Goal: Obtain resource: Download file/media

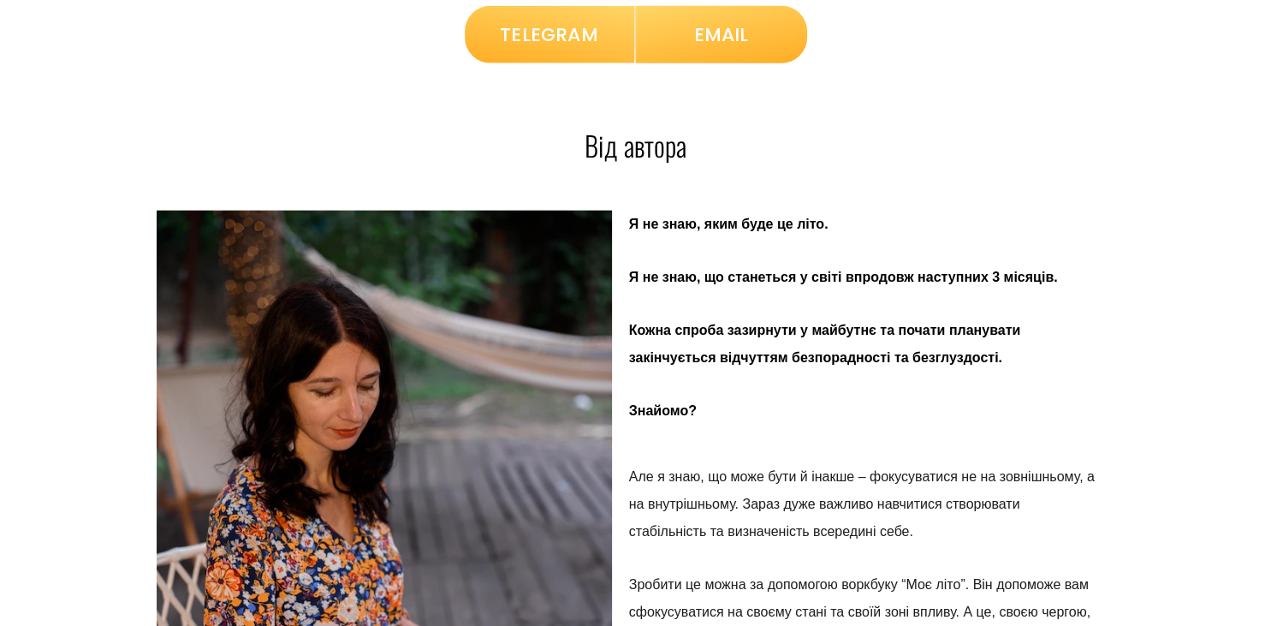
scroll to position [4767, 0]
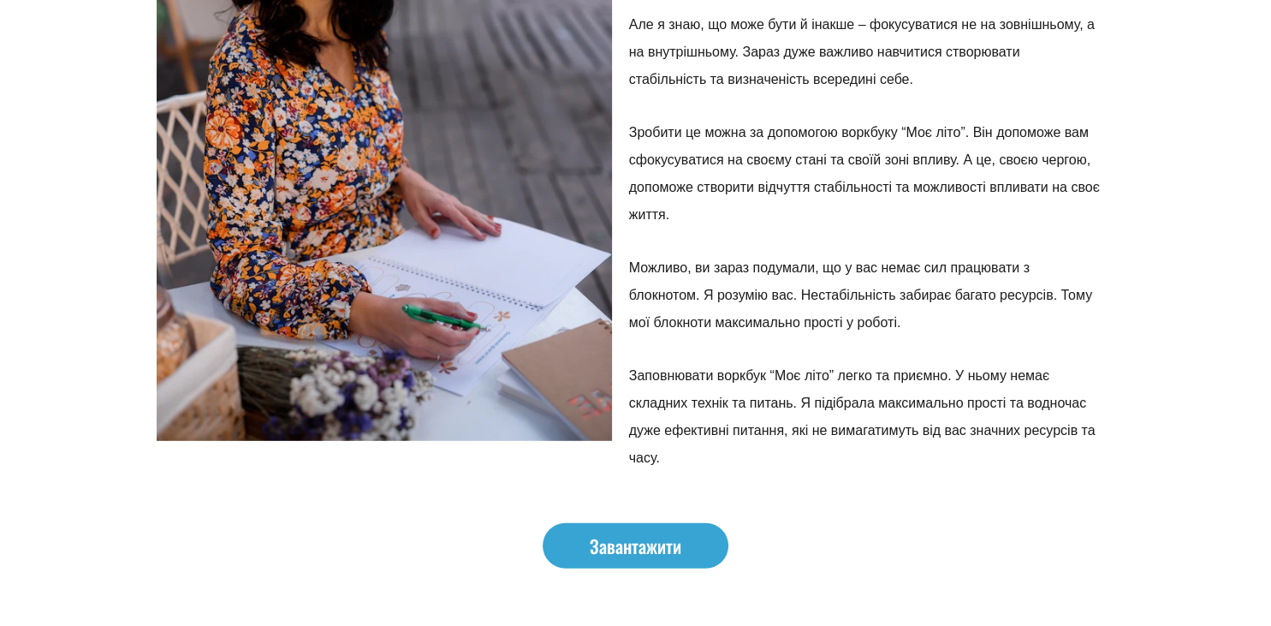
click at [626, 538] on e-page-transition at bounding box center [635, 313] width 1271 height 626
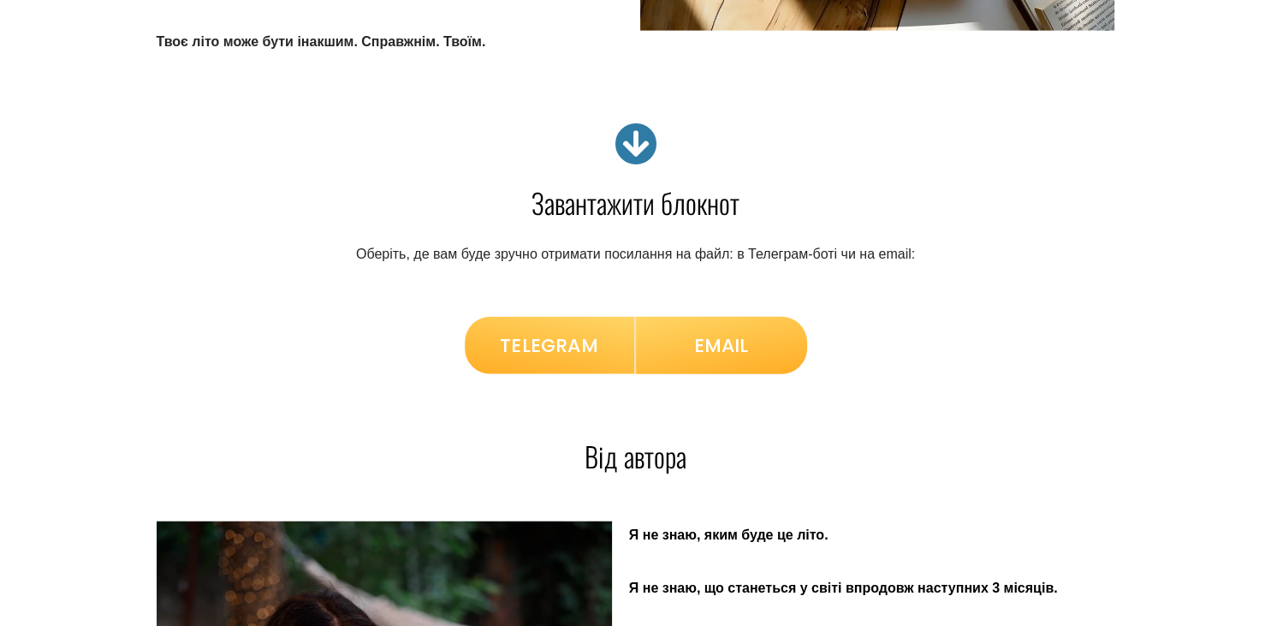
scroll to position [3954, 0]
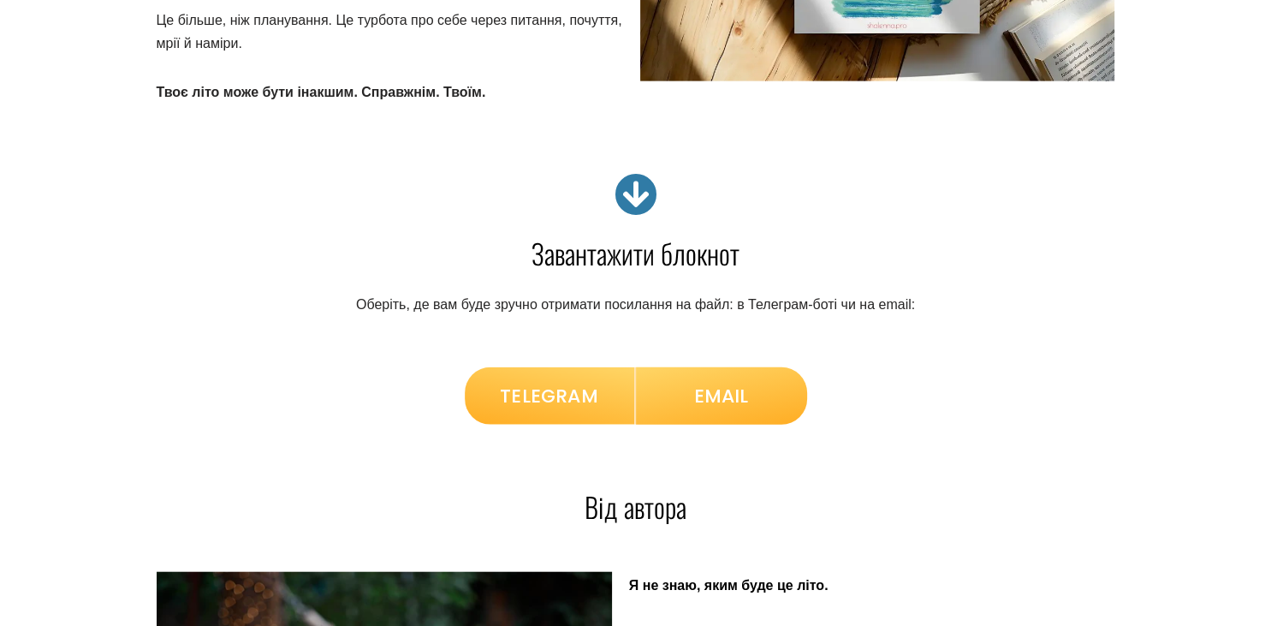
click at [545, 402] on e-page-transition at bounding box center [635, 313] width 1271 height 626
click at [635, 193] on e-page-transition at bounding box center [635, 313] width 1271 height 626
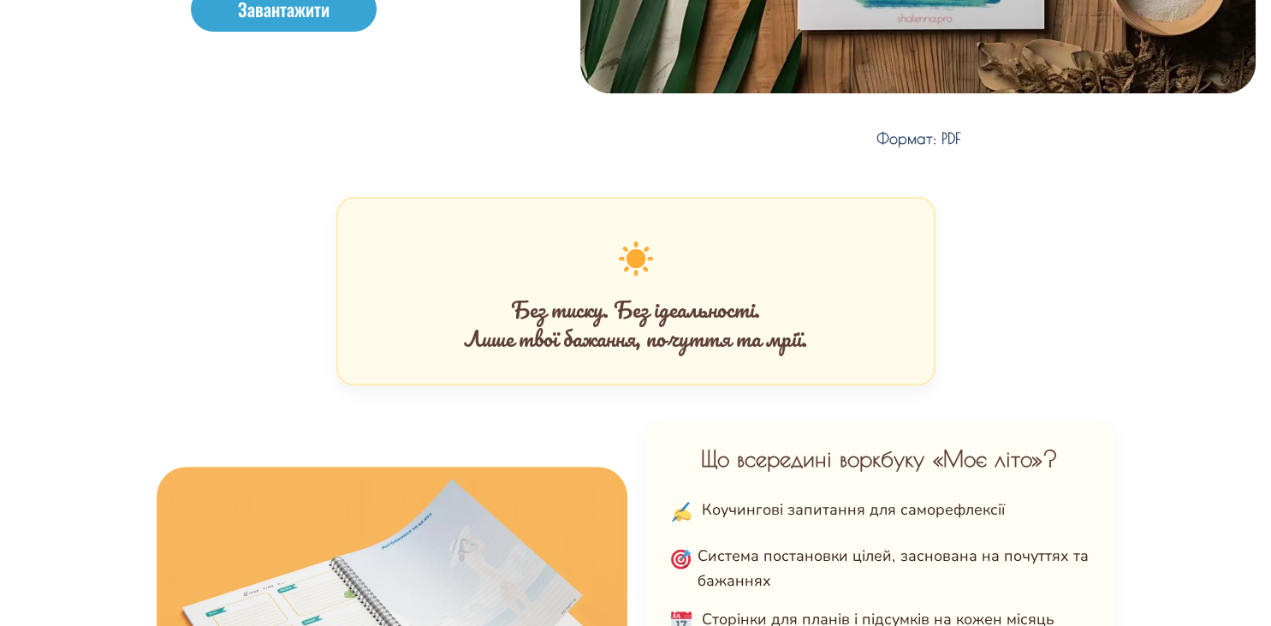
scroll to position [790, 0]
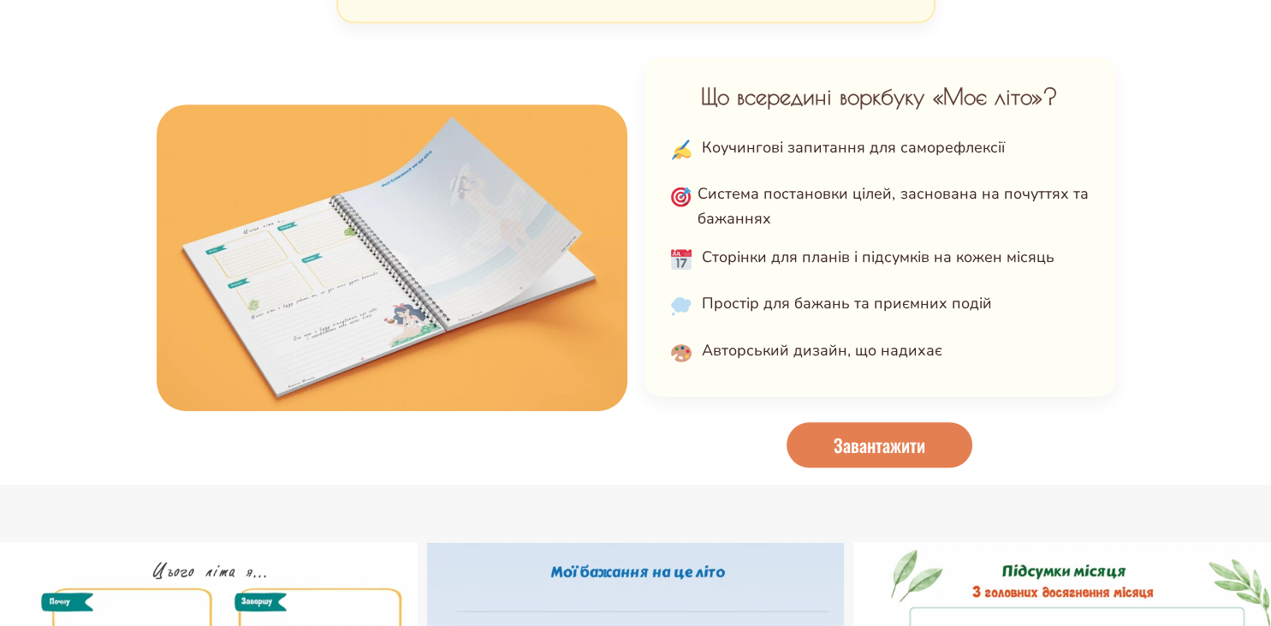
click at [870, 443] on span "Завантажити" at bounding box center [880, 445] width 92 height 18
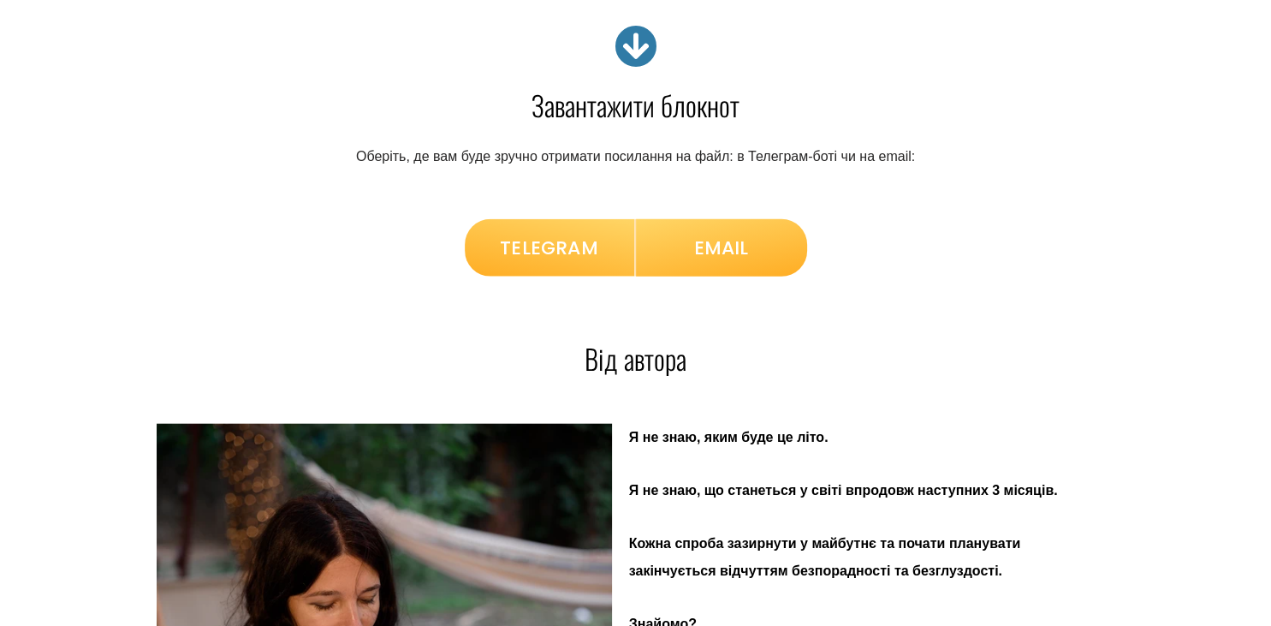
scroll to position [4102, 0]
click at [711, 244] on span "EMAIL" at bounding box center [721, 248] width 55 height 32
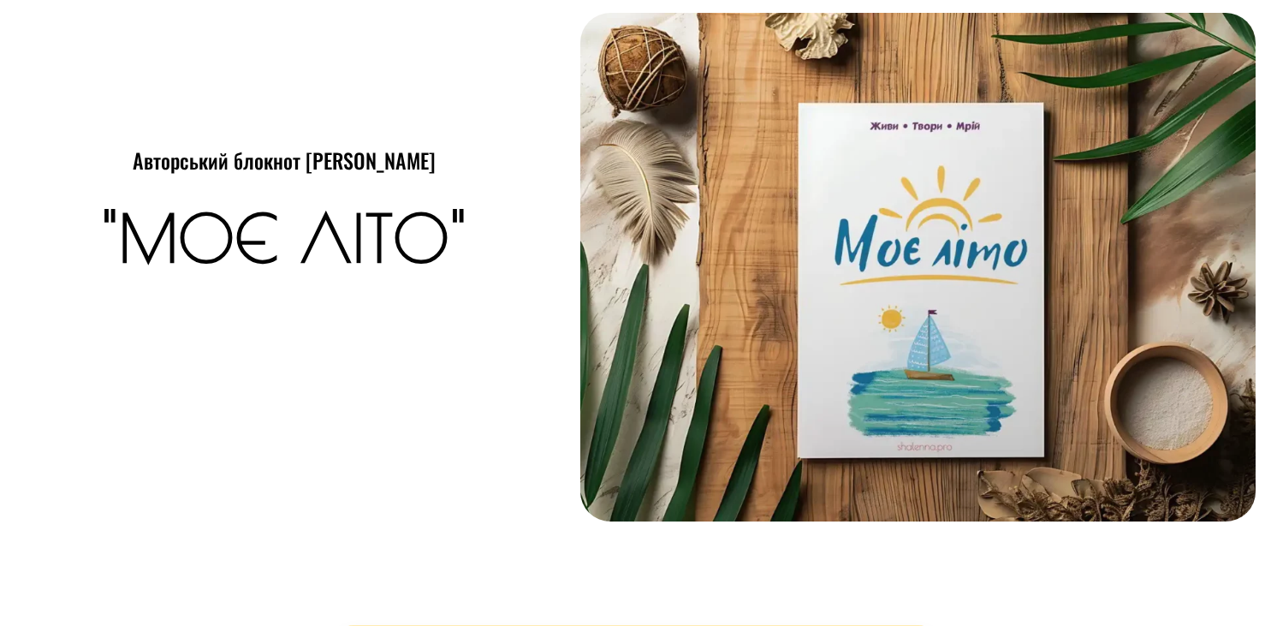
scroll to position [4102, 0]
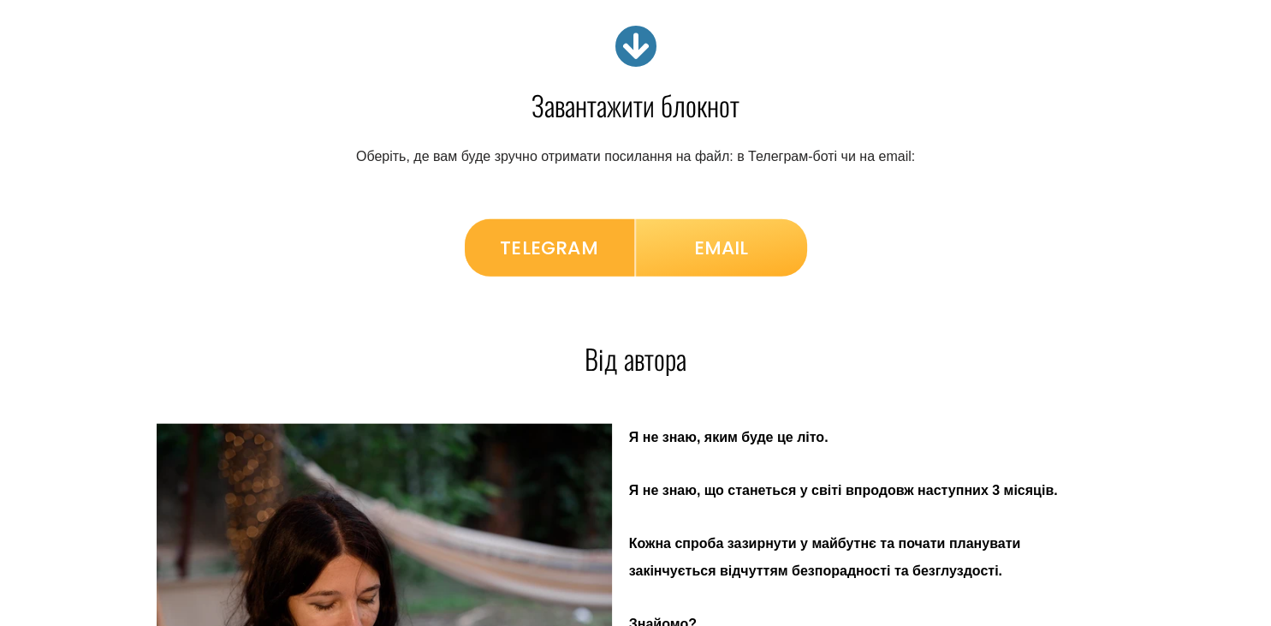
click at [567, 245] on span "TELEGRAM" at bounding box center [549, 248] width 98 height 32
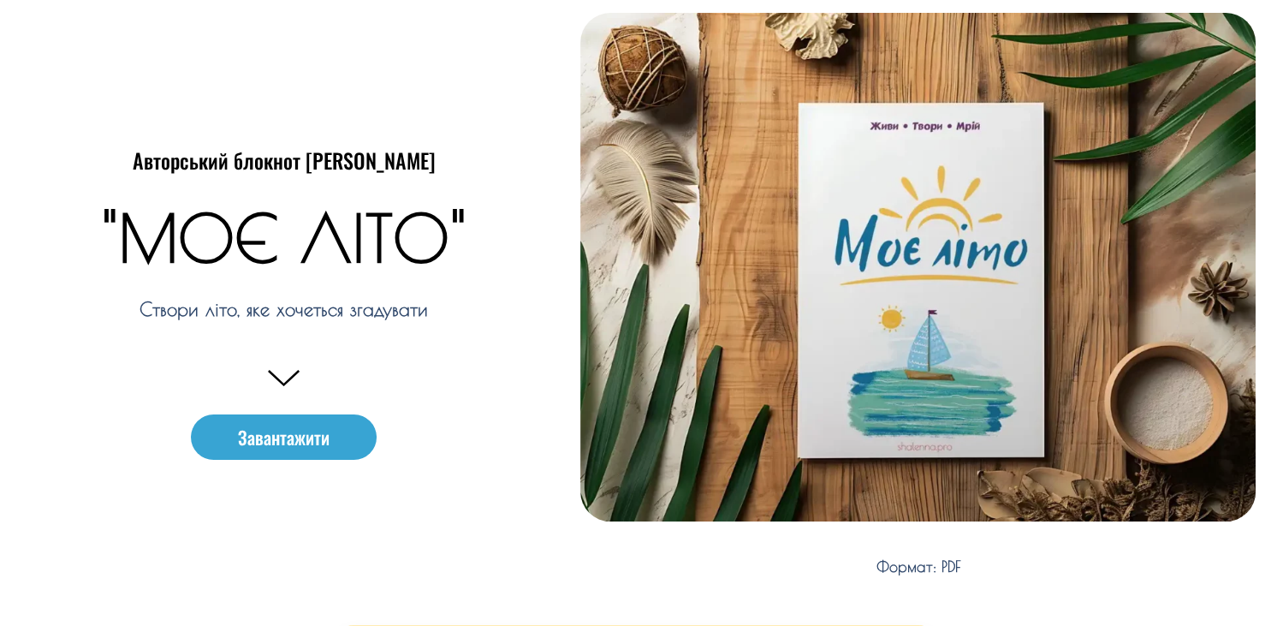
click at [262, 435] on e-page-transition at bounding box center [635, 313] width 1271 height 626
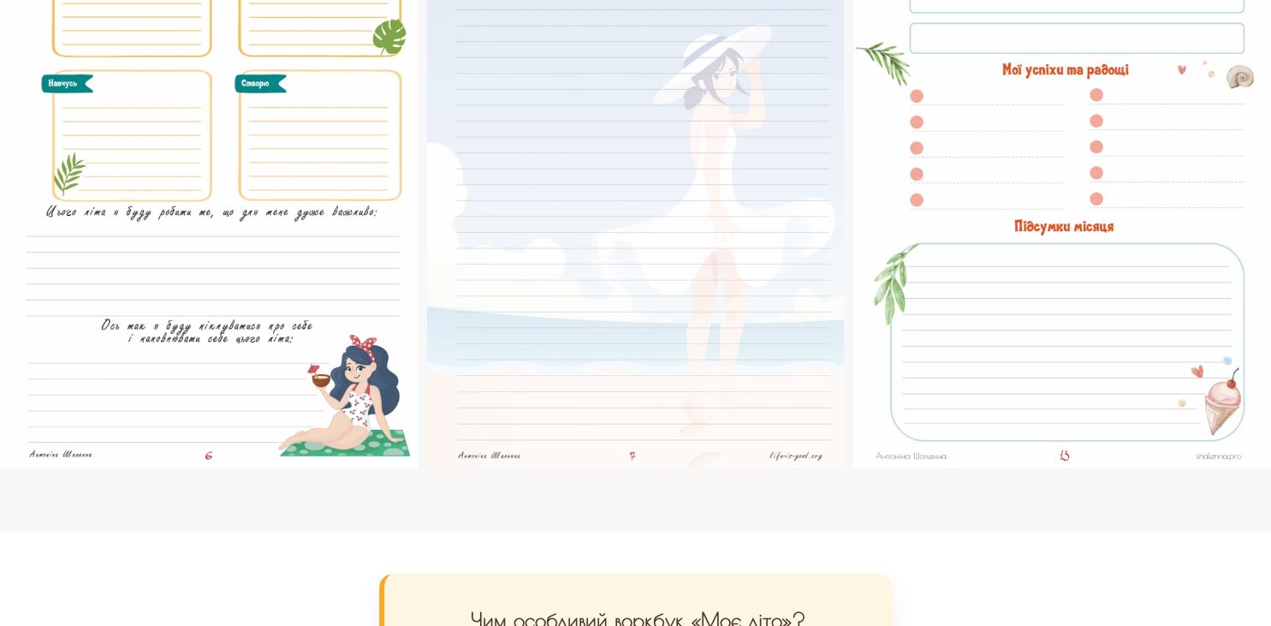
scroll to position [1446, 0]
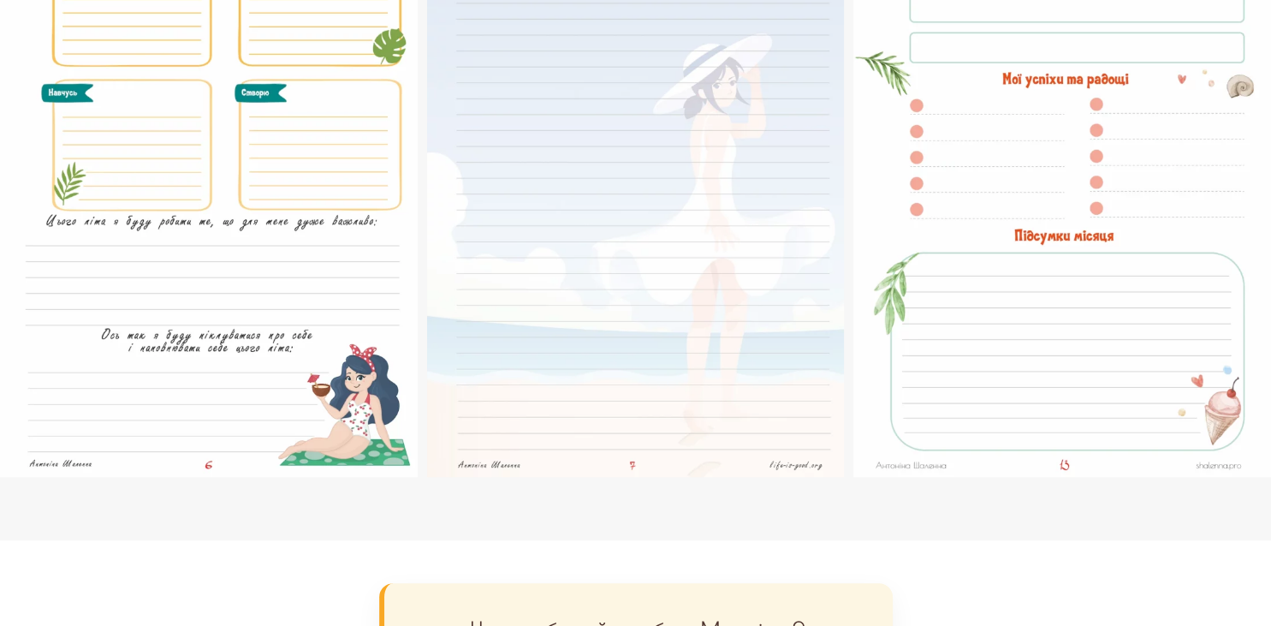
click at [590, 283] on img at bounding box center [636, 181] width 418 height 591
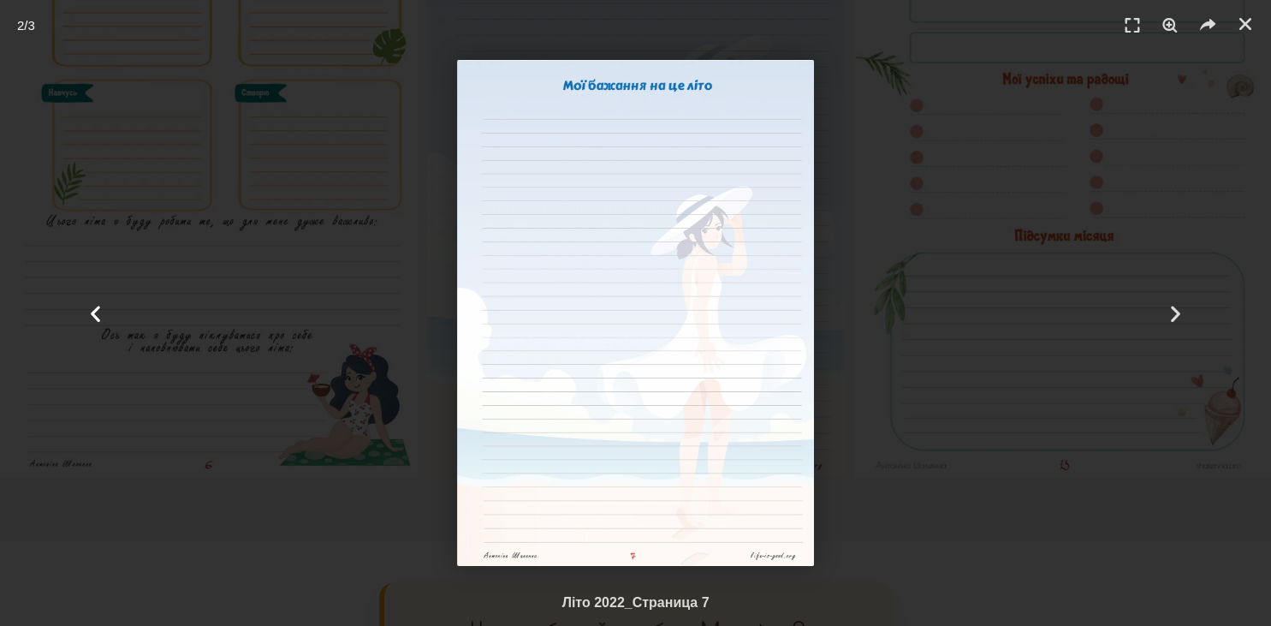
click at [95, 309] on icon "Previous slide" at bounding box center [95, 312] width 21 height 21
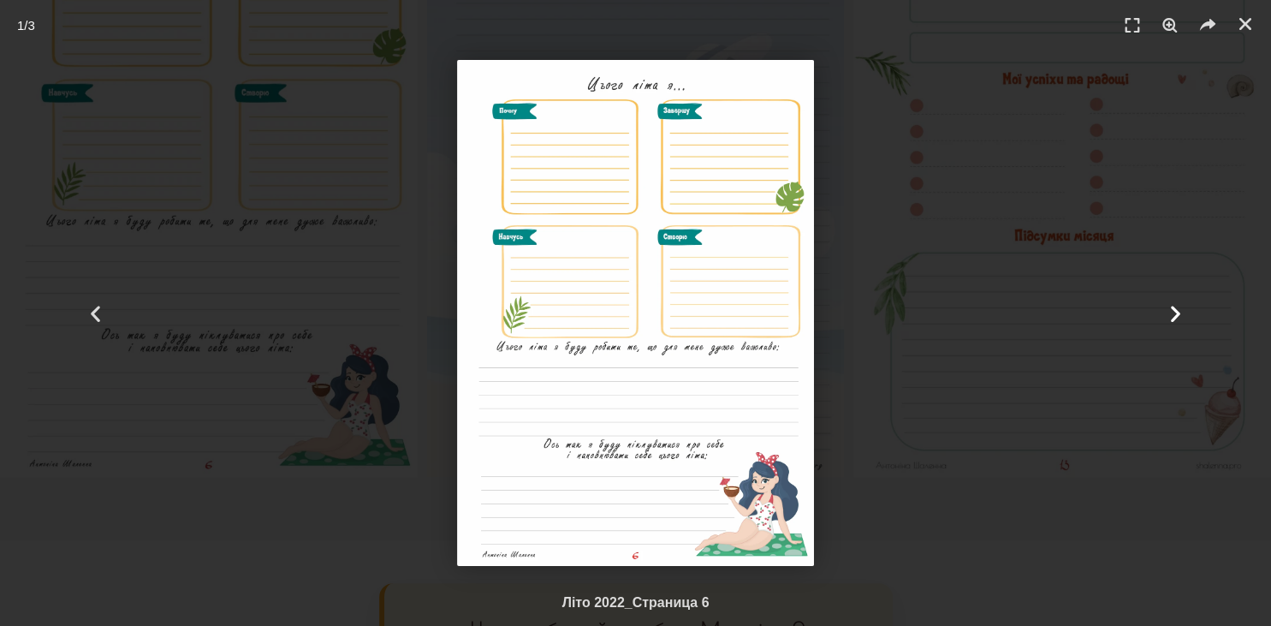
click at [1173, 319] on icon "Next slide" at bounding box center [1175, 312] width 21 height 21
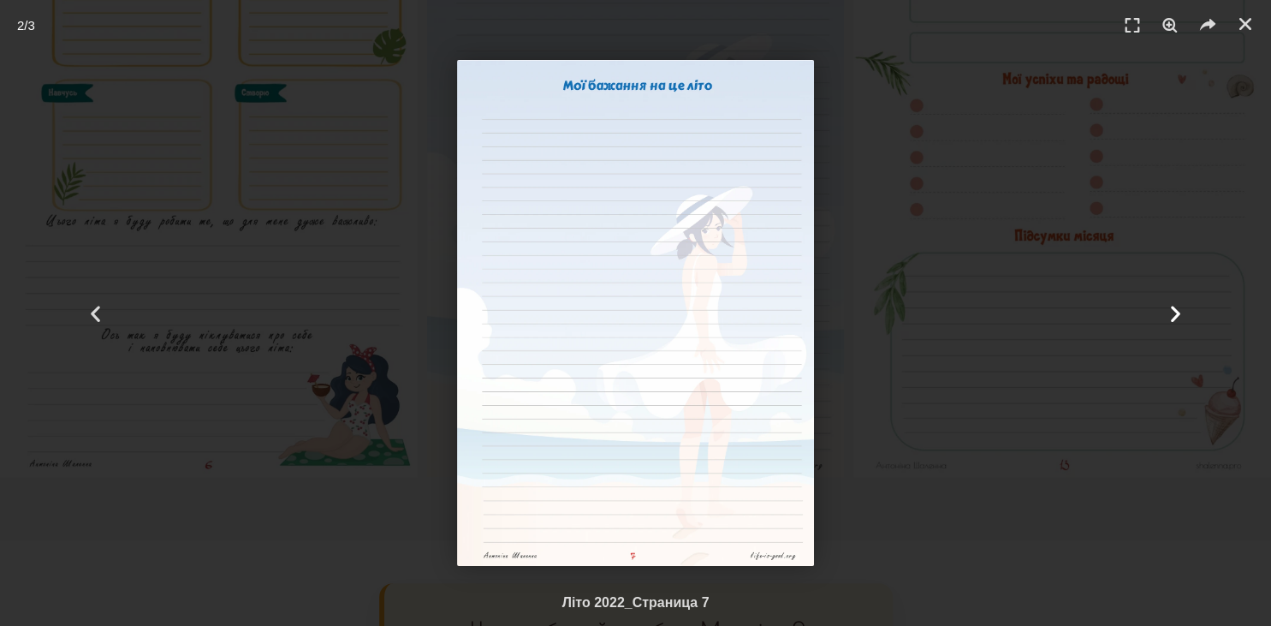
click at [1173, 319] on icon "Next slide" at bounding box center [1175, 312] width 21 height 21
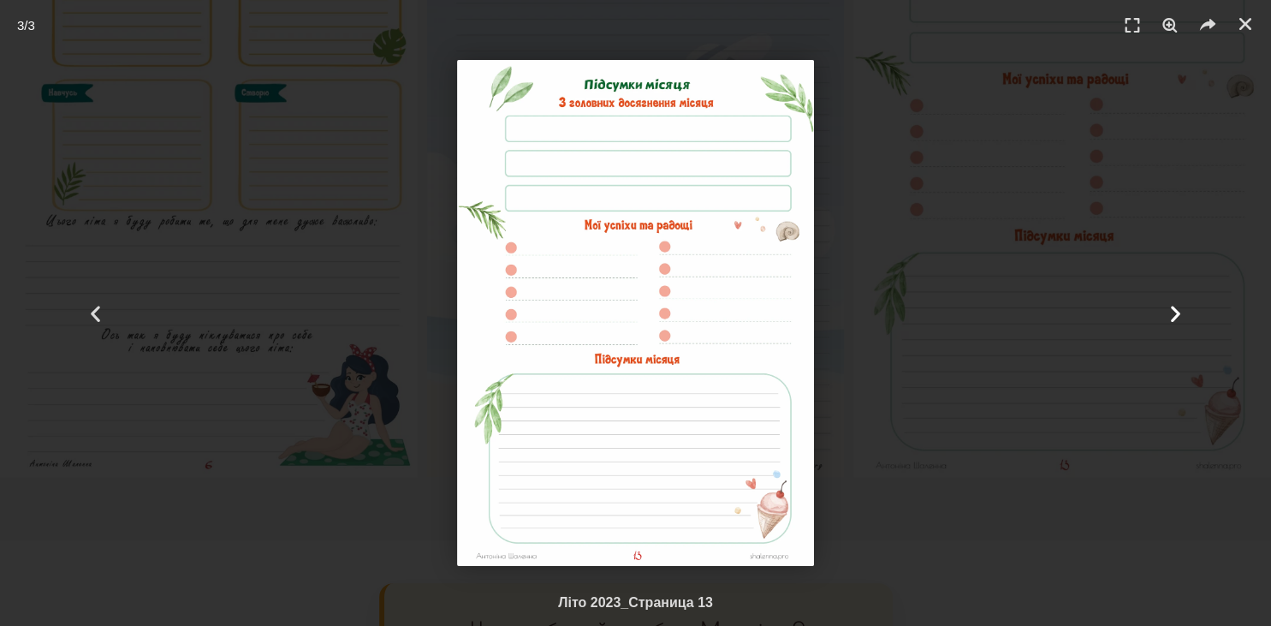
click at [1173, 319] on icon "Next slide" at bounding box center [1175, 312] width 21 height 21
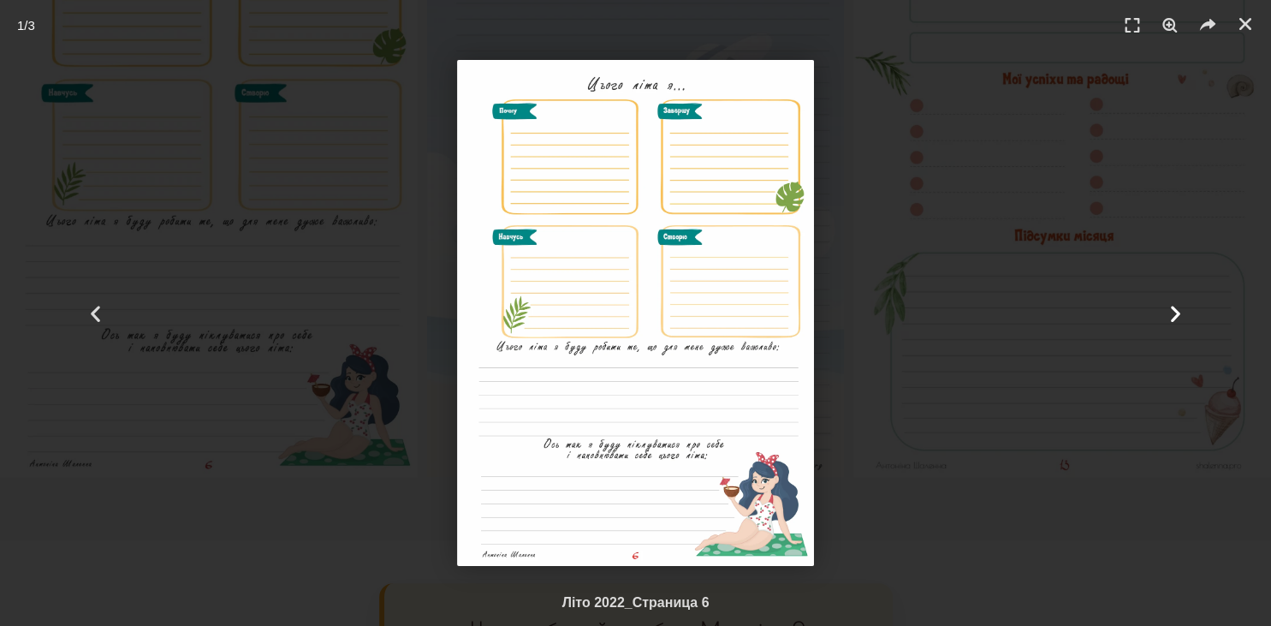
click at [1168, 316] on icon "Next slide" at bounding box center [1175, 312] width 21 height 21
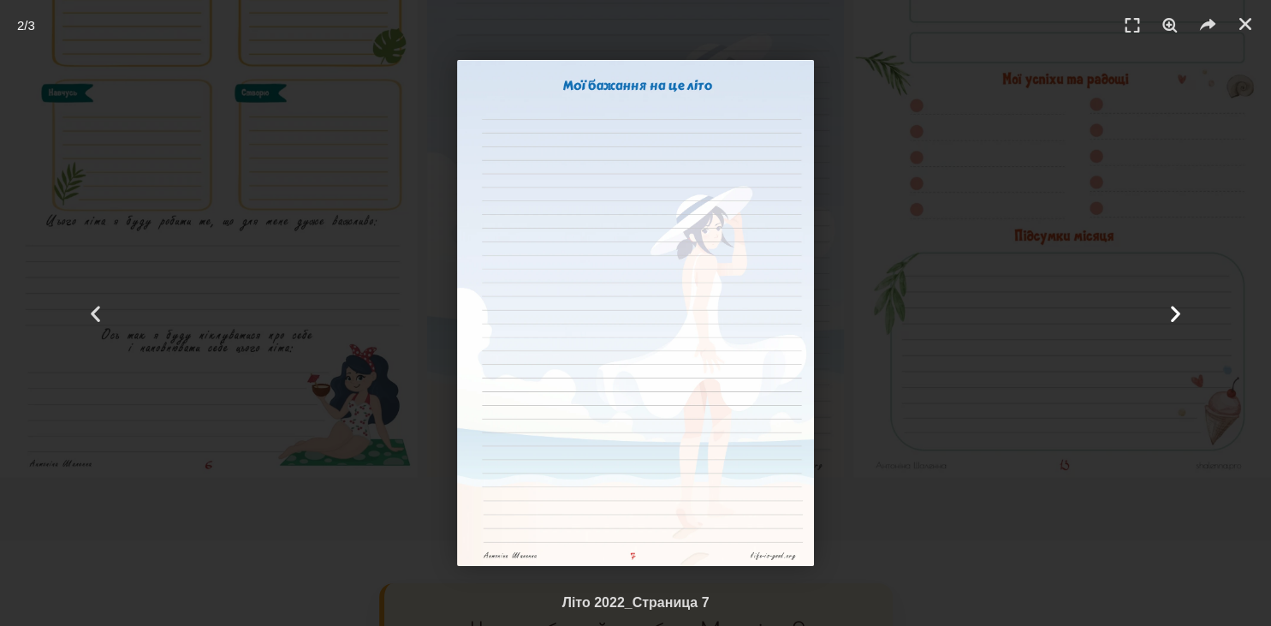
click at [1166, 313] on icon "Next slide" at bounding box center [1175, 312] width 21 height 21
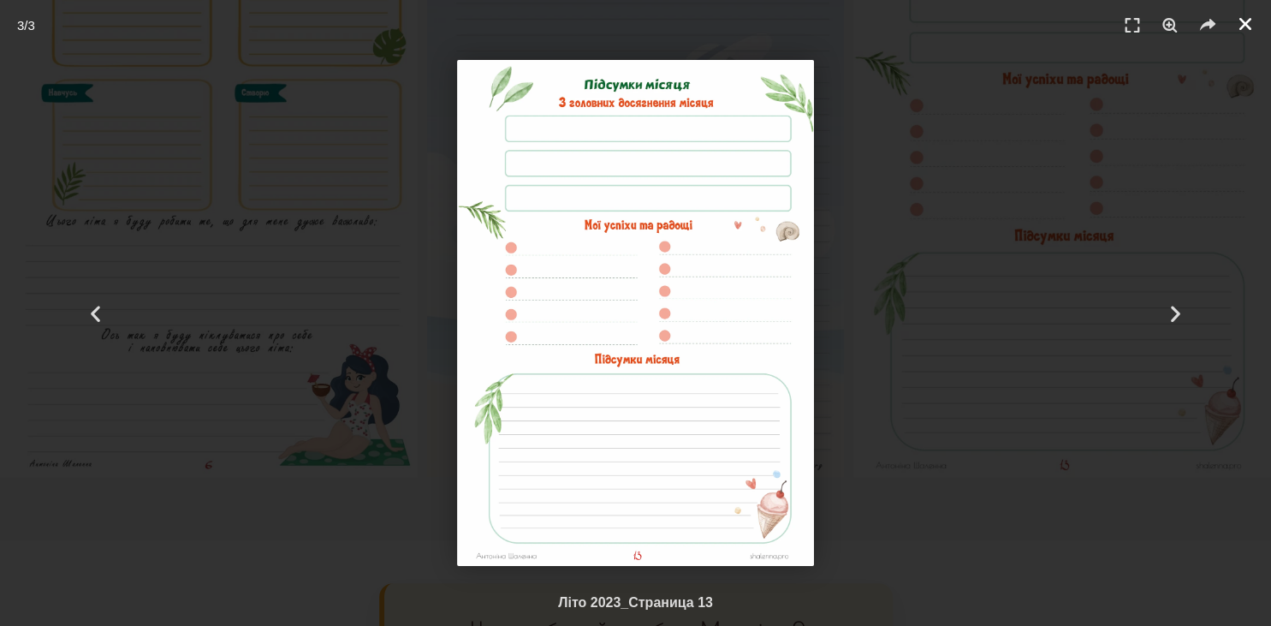
click at [1243, 27] on icon "Закрити (Esc)" at bounding box center [1245, 23] width 17 height 17
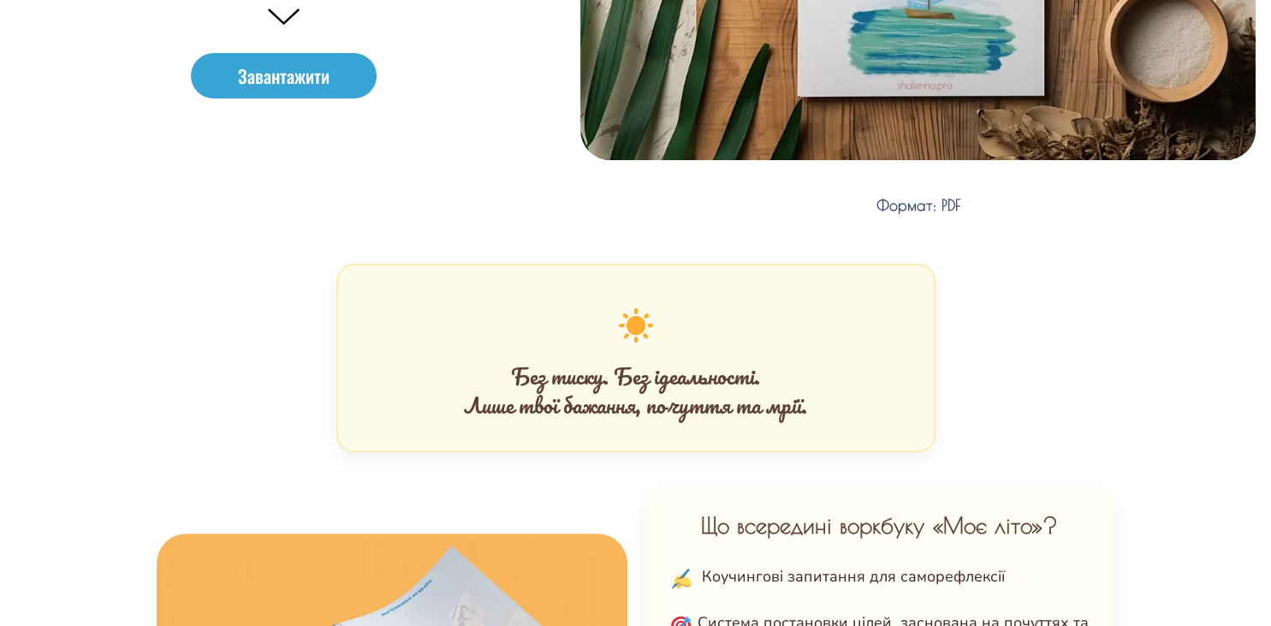
scroll to position [0, 0]
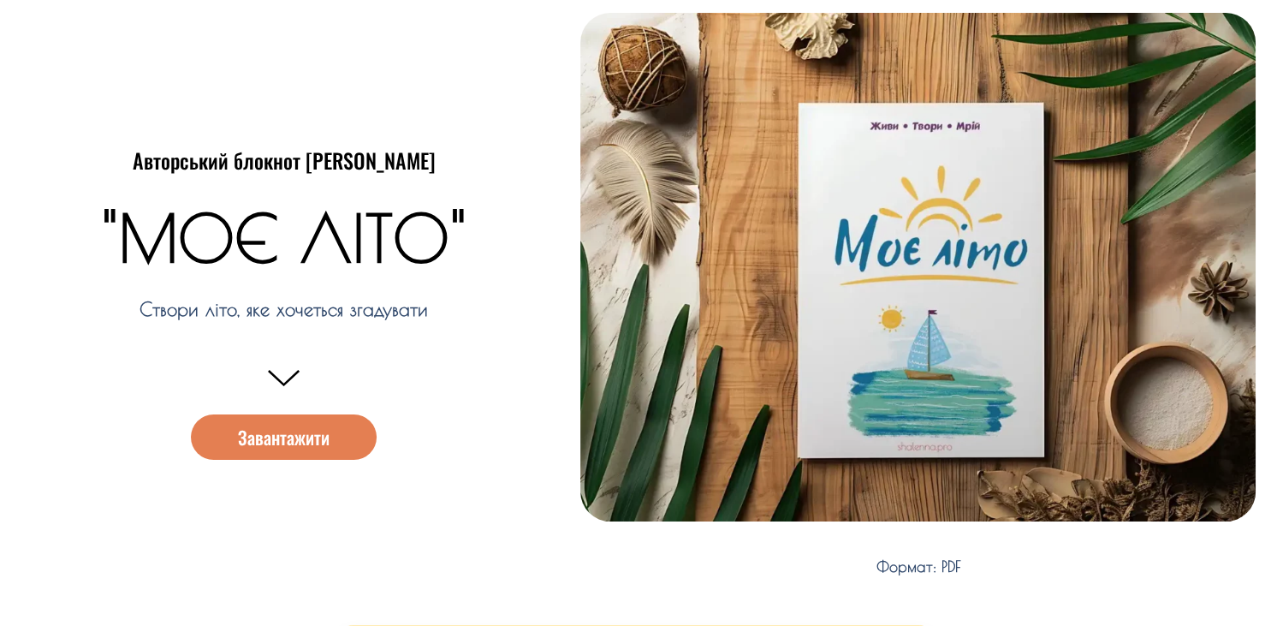
click at [302, 429] on span "Завантажити" at bounding box center [284, 437] width 92 height 18
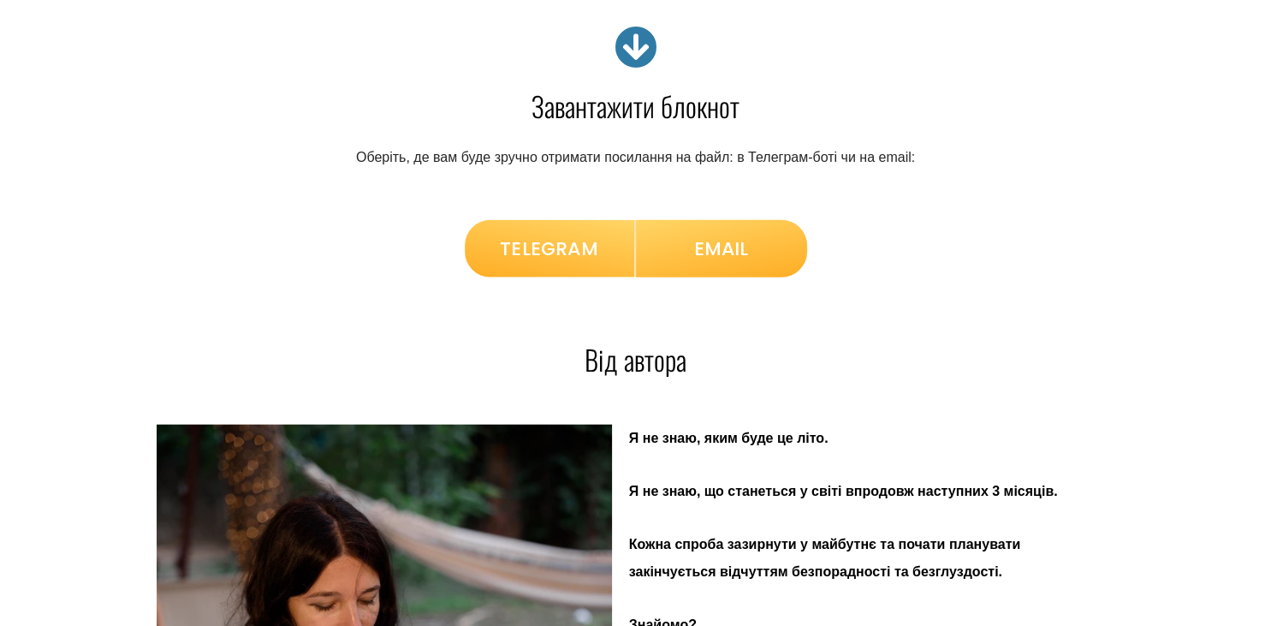
scroll to position [4102, 0]
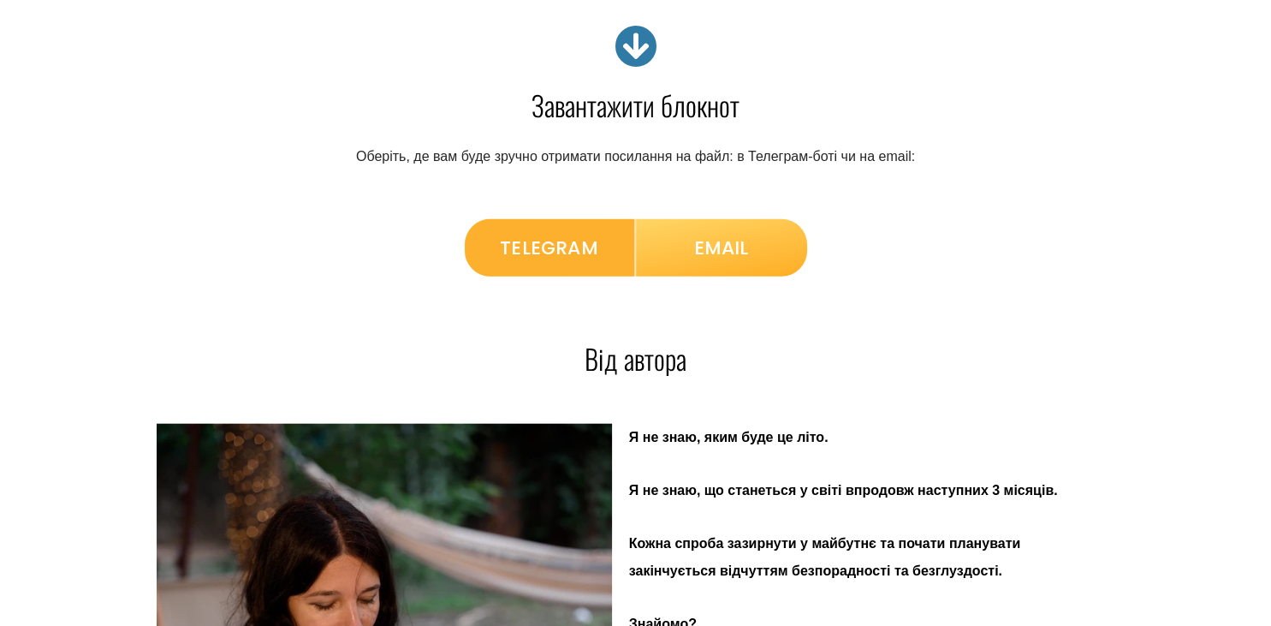
click at [577, 252] on span "TELEGRAM" at bounding box center [549, 248] width 98 height 32
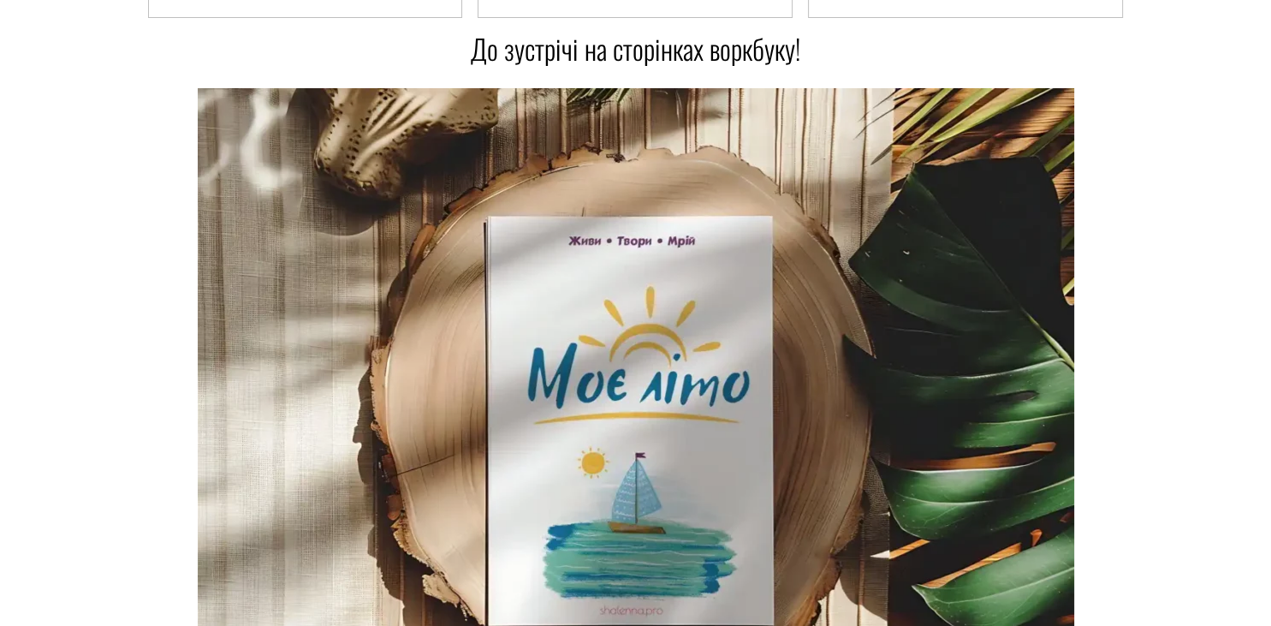
scroll to position [5852, 0]
